Goal: Find specific fact: Find specific fact

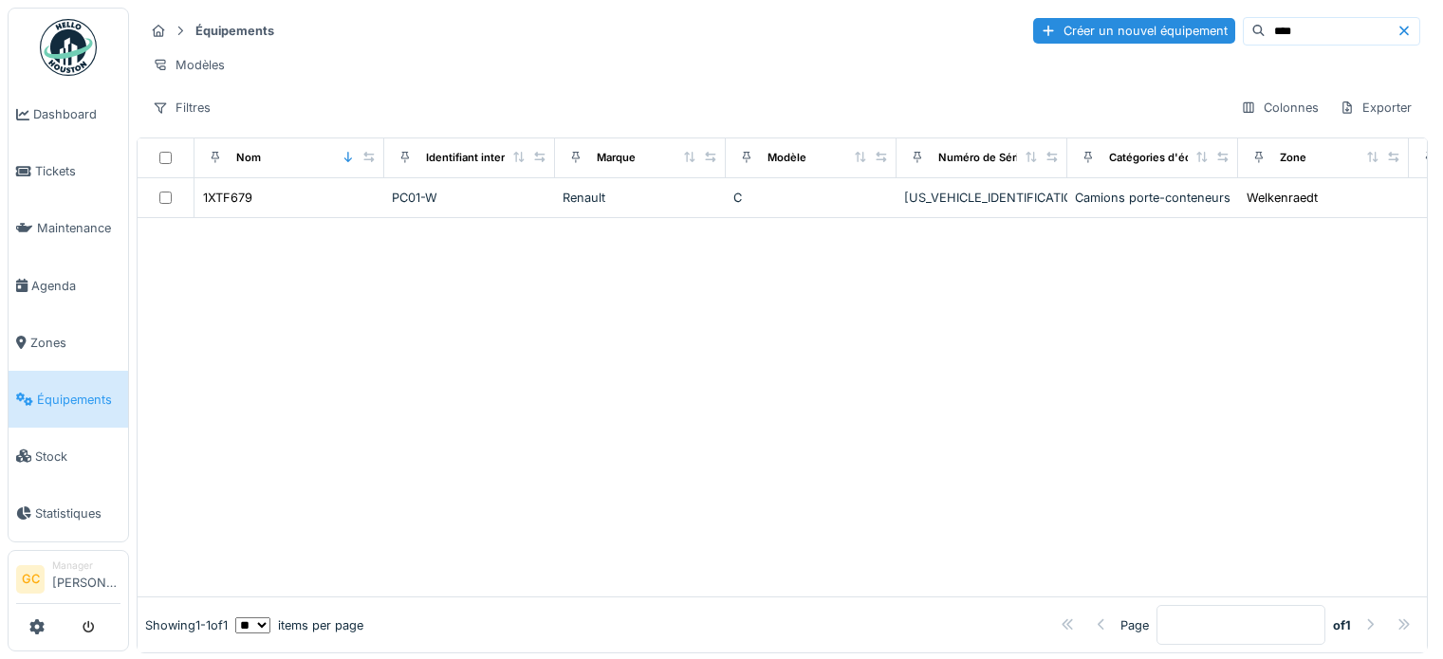
scroll to position [16, 0]
type input "*"
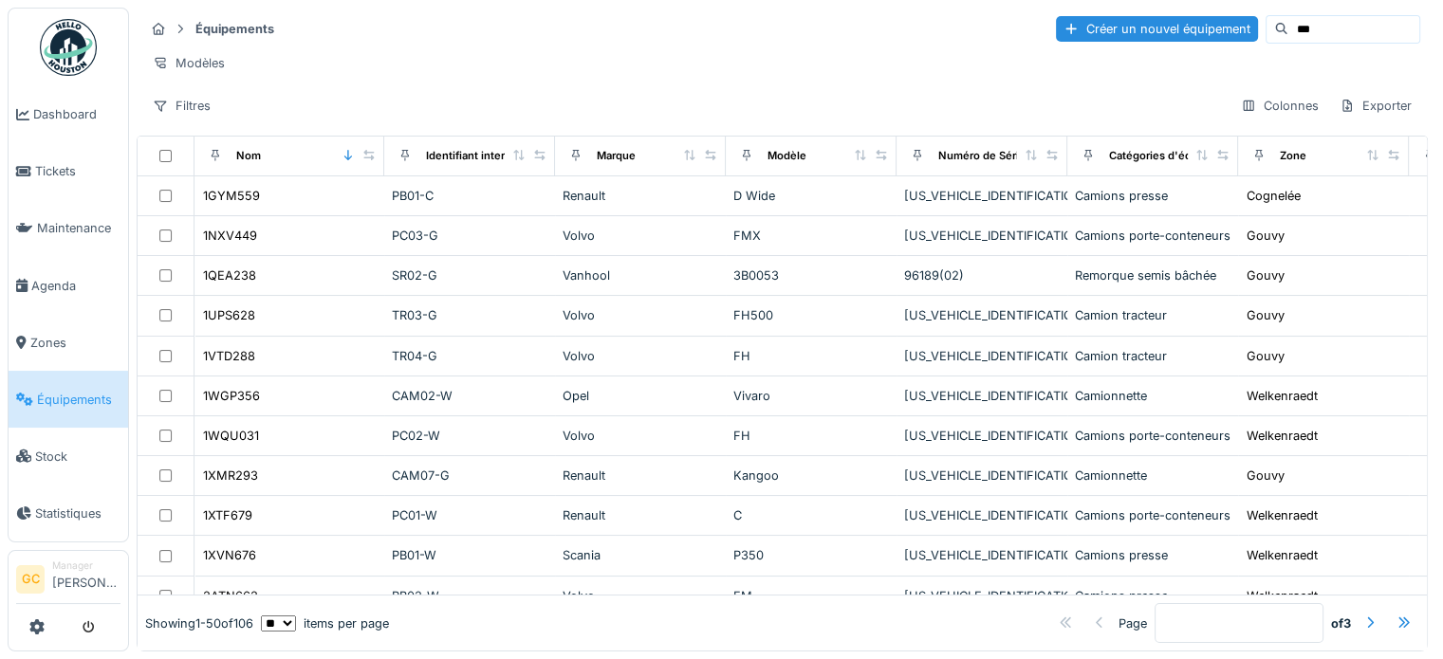
type input "***"
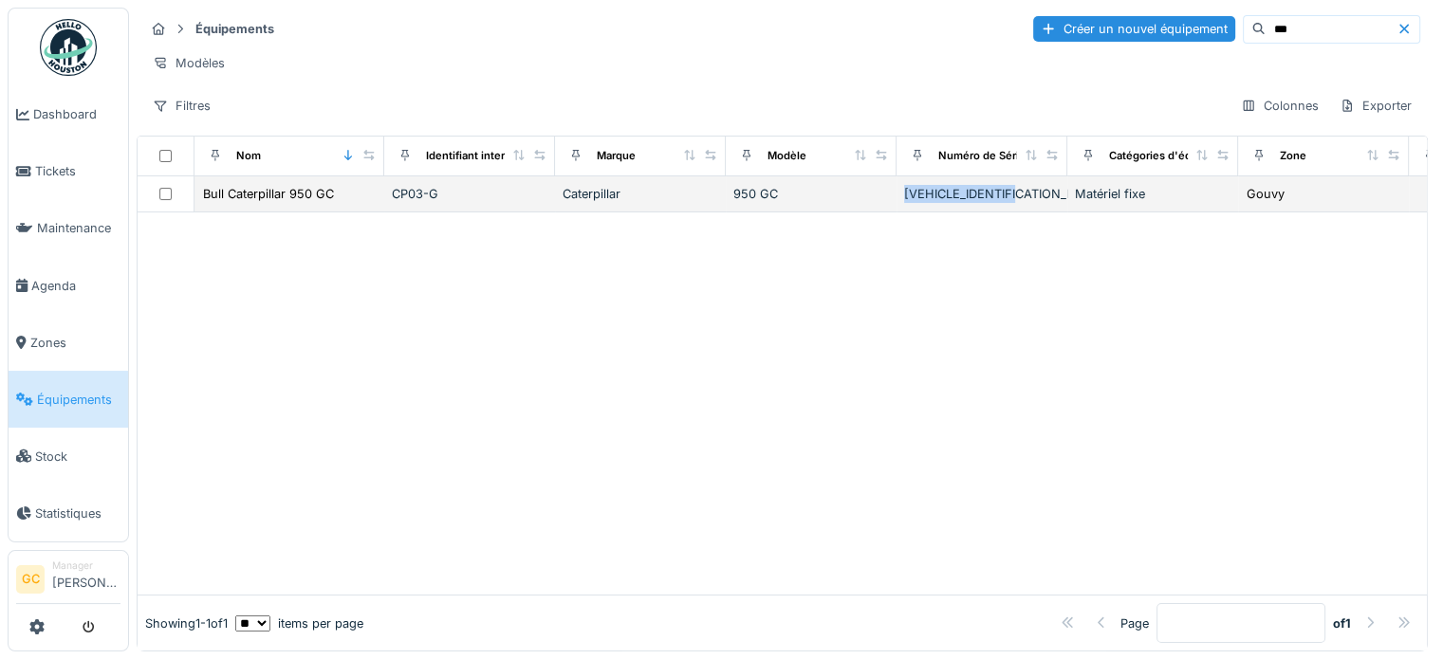
drag, startPoint x: 1038, startPoint y: 189, endPoint x: 901, endPoint y: 192, distance: 136.7
click at [901, 192] on td "[VEHICLE_IDENTIFICATION_NUMBER]" at bounding box center [982, 194] width 171 height 36
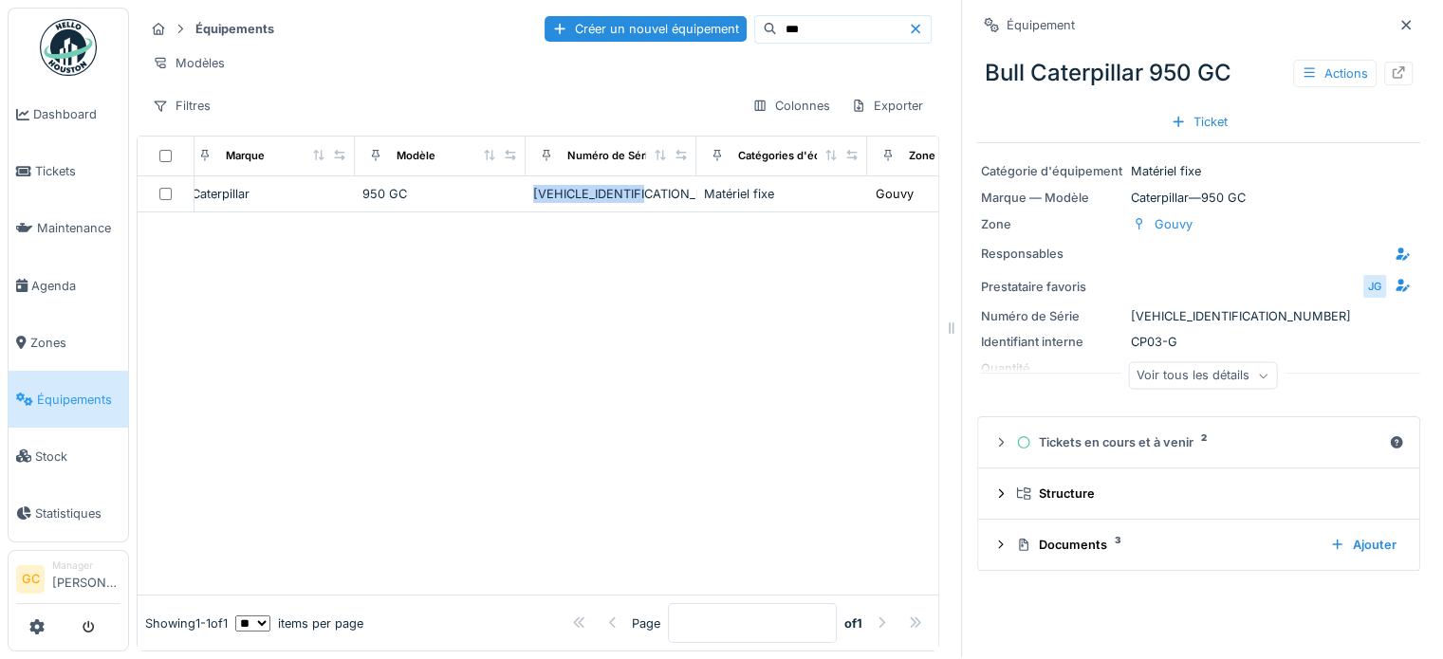
scroll to position [0, 387]
click at [764, 297] on div at bounding box center [538, 404] width 801 height 382
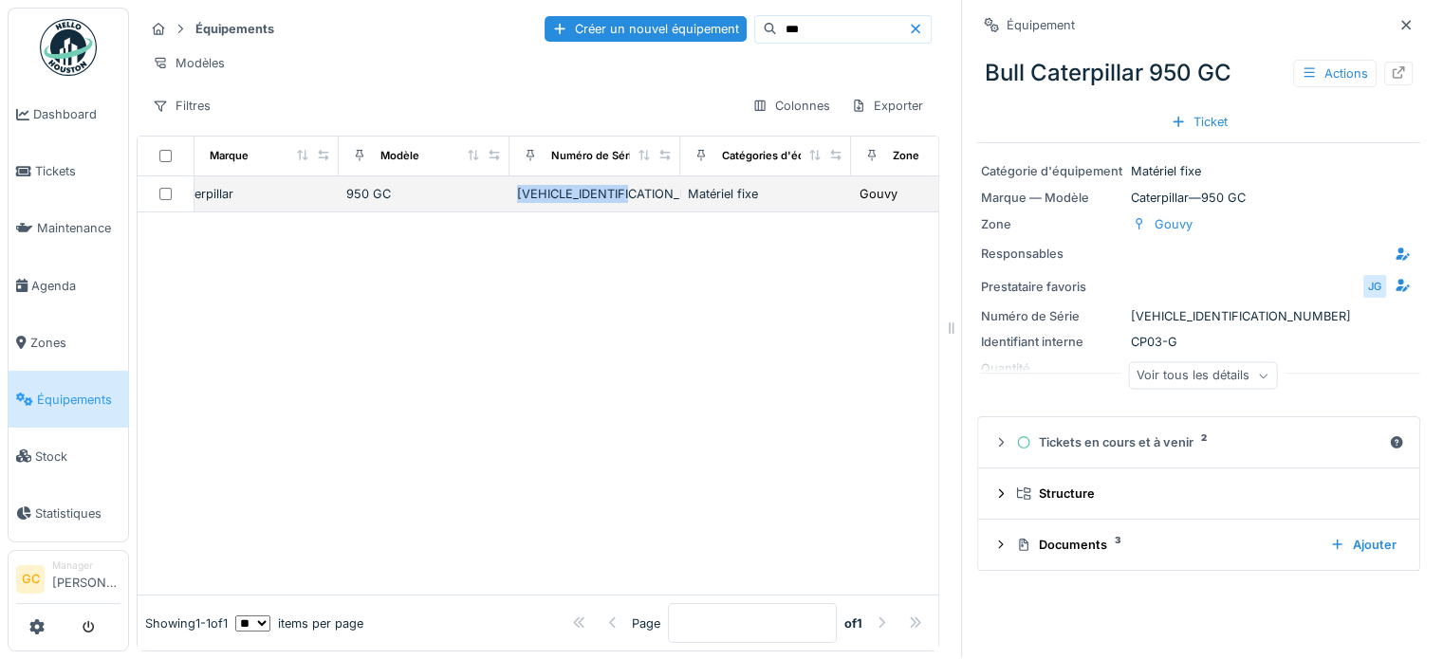
drag, startPoint x: 653, startPoint y: 187, endPoint x: 519, endPoint y: 189, distance: 133.8
click at [519, 189] on div "[VEHICLE_IDENTIFICATION_NUMBER]" at bounding box center [595, 194] width 156 height 18
copy div "[VEHICLE_IDENTIFICATION_NUMBER]"
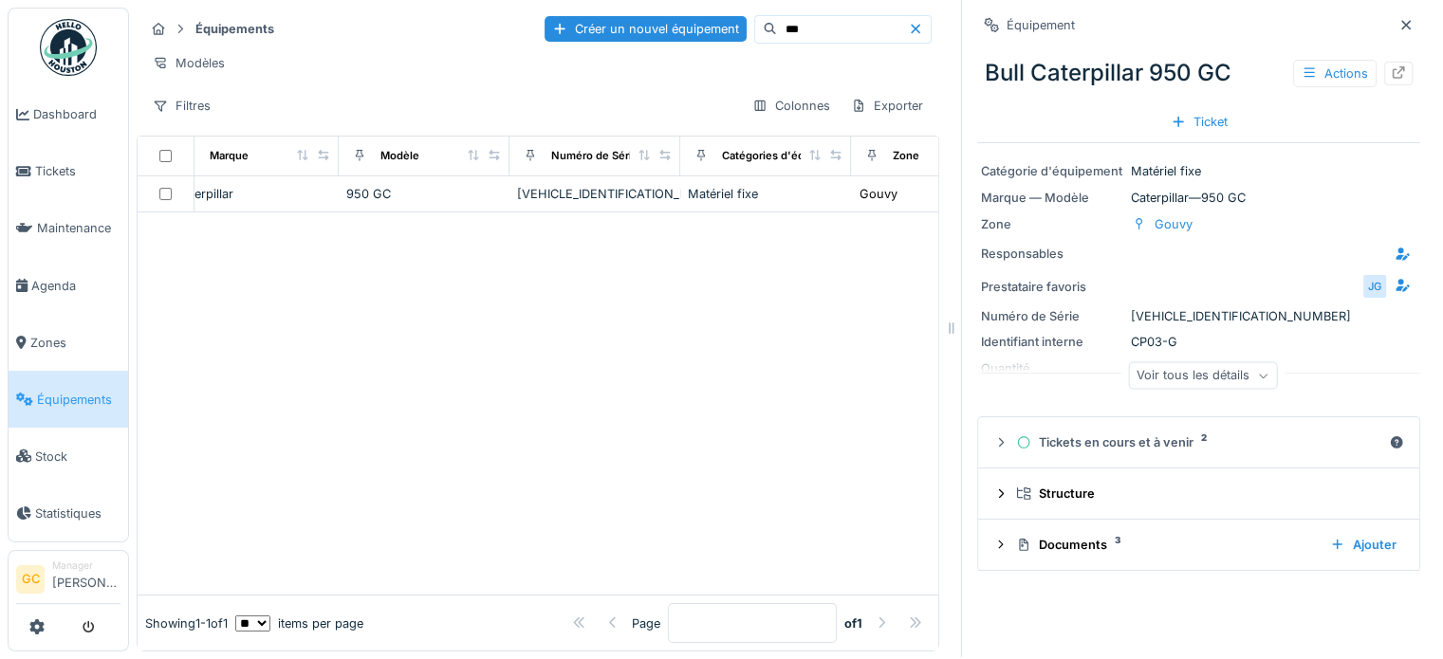
click at [691, 263] on div at bounding box center [538, 404] width 801 height 382
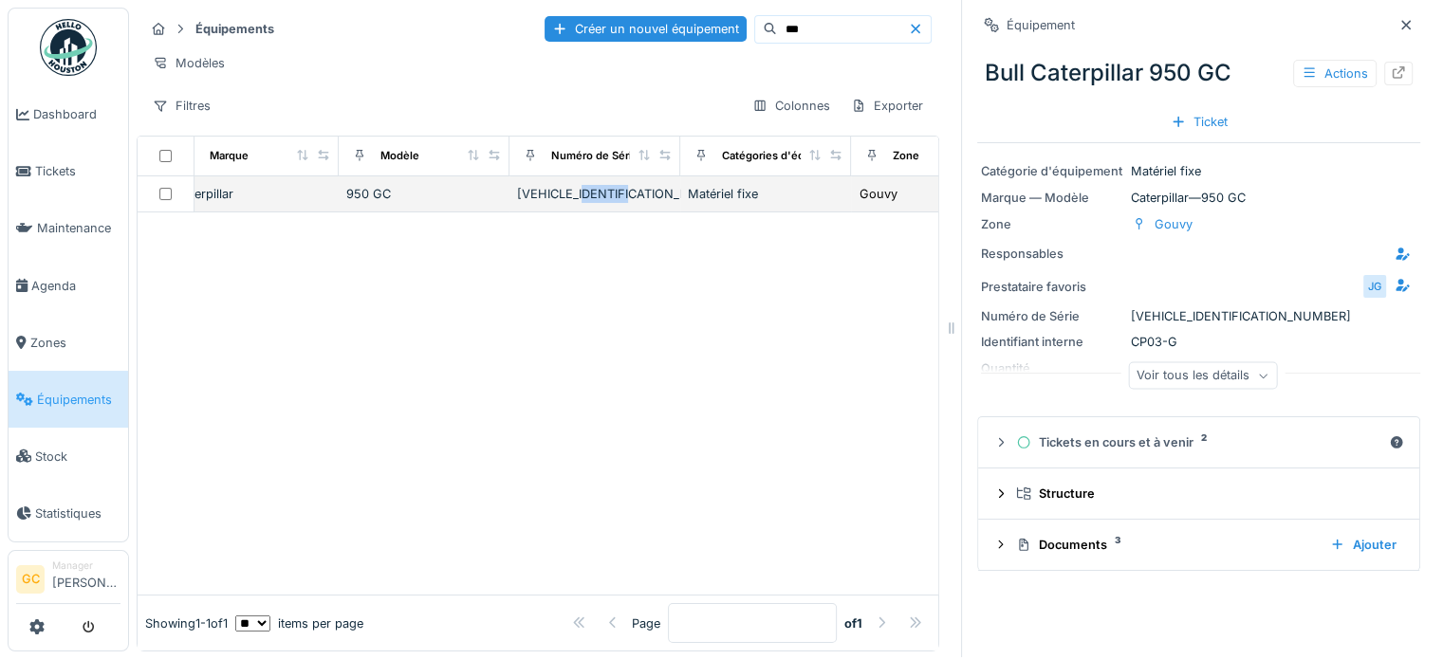
drag, startPoint x: 652, startPoint y: 191, endPoint x: 597, endPoint y: 191, distance: 55.0
click at [597, 191] on div "[VEHICLE_IDENTIFICATION_NUMBER]" at bounding box center [595, 194] width 156 height 18
copy div "5T06389"
